Goal: Task Accomplishment & Management: Manage account settings

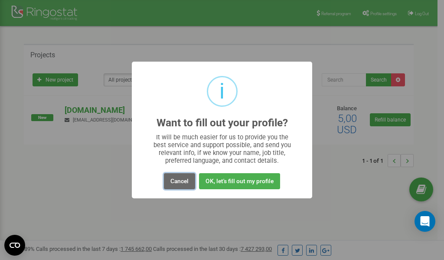
click at [181, 178] on button "Cancel" at bounding box center [179, 181] width 31 height 16
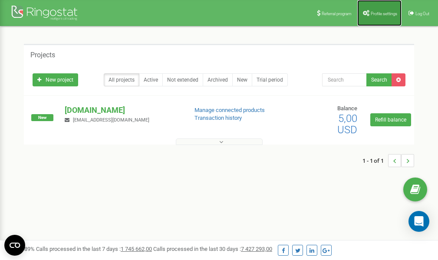
click at [382, 8] on link "Profile settings" at bounding box center [379, 13] width 44 height 26
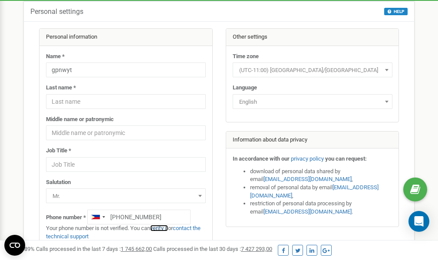
click at [165, 229] on link "verify it" at bounding box center [159, 228] width 18 height 7
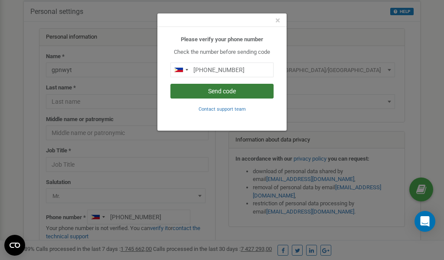
click at [212, 90] on button "Send code" at bounding box center [222, 91] width 103 height 15
